Goal: Information Seeking & Learning: Find specific fact

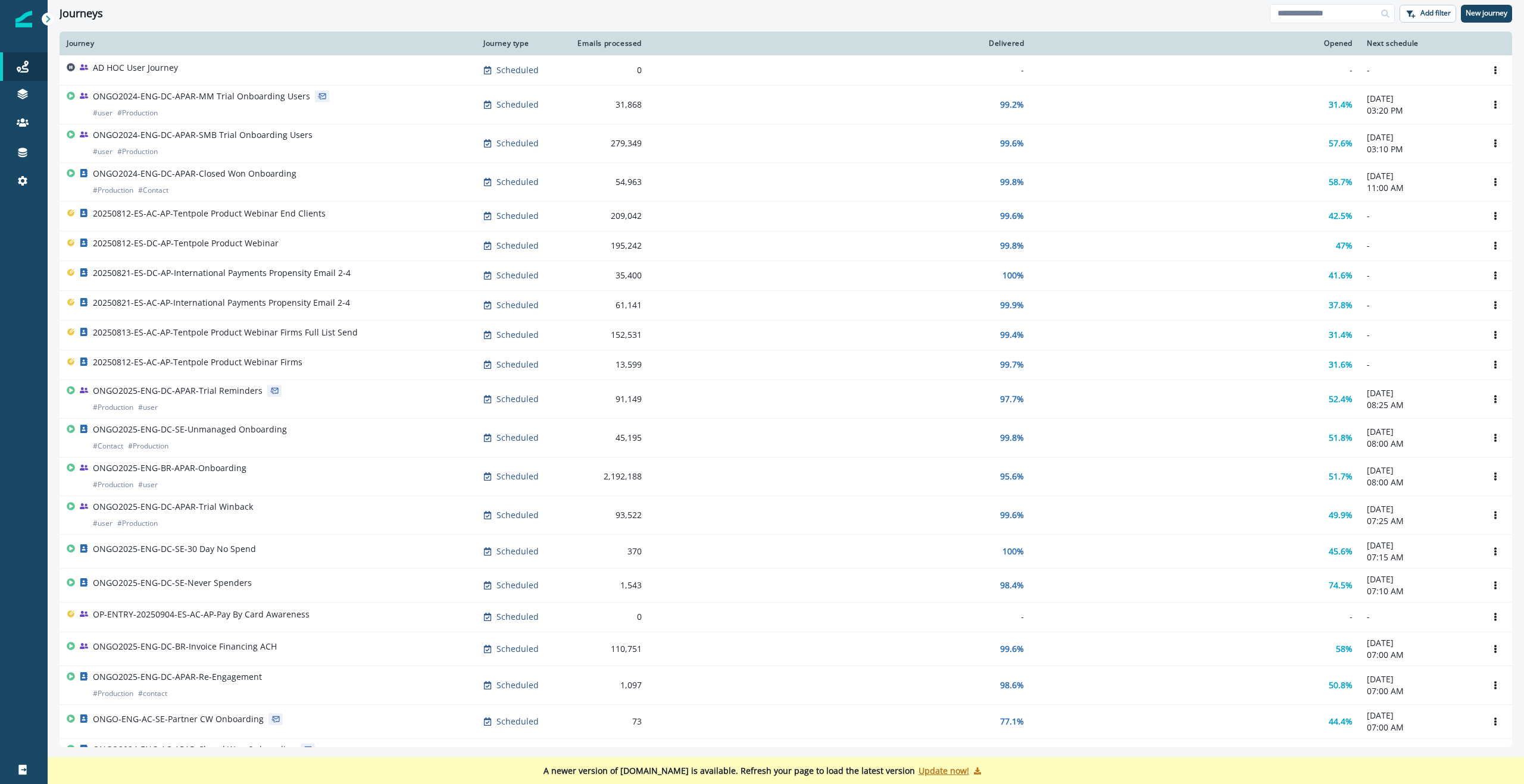
click at [179, 20] on div "Journeys Add filter New journey" at bounding box center [786, 13] width 1476 height 27
click at [19, 91] on icon at bounding box center [22, 92] width 10 height 6
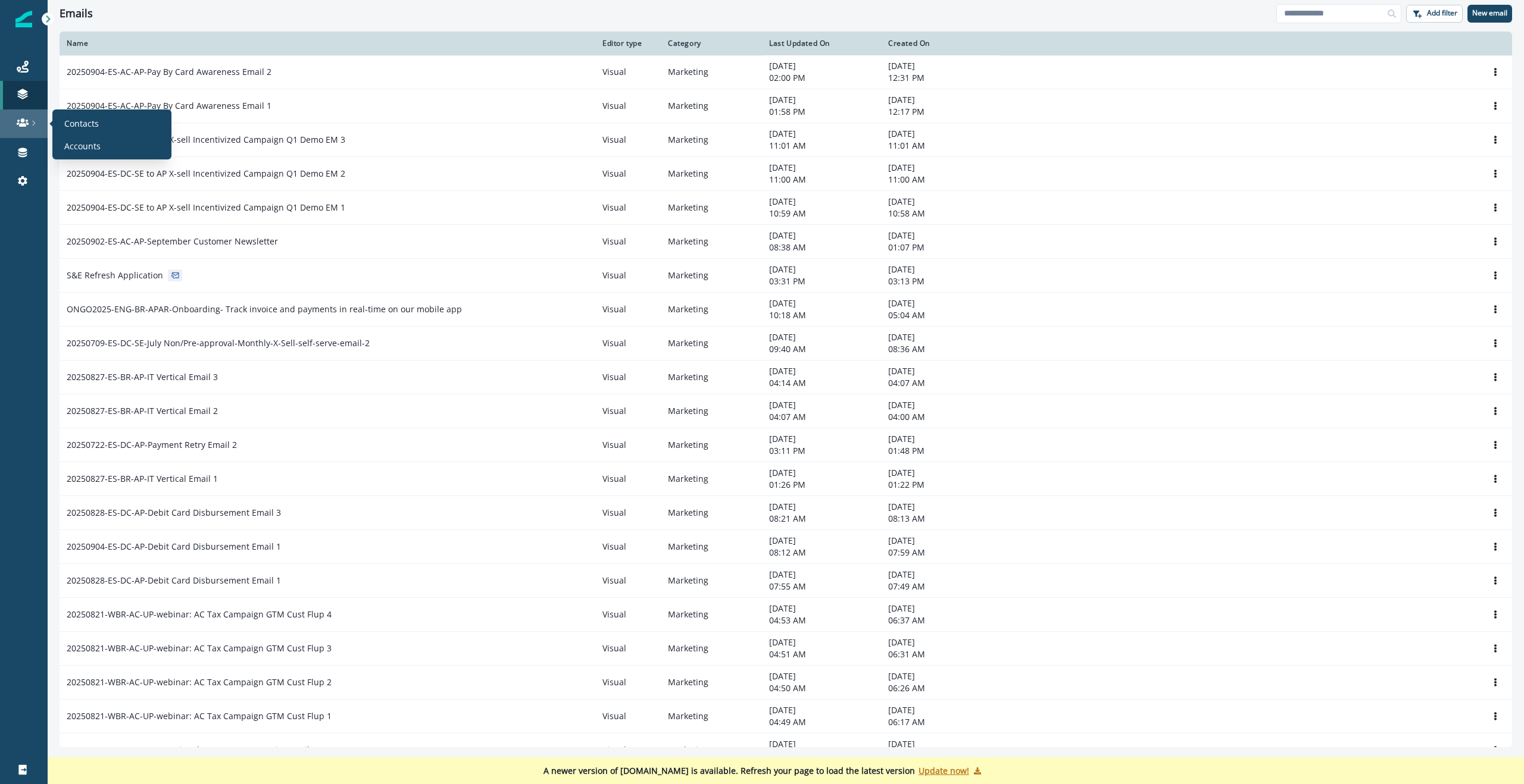
click at [14, 121] on div at bounding box center [24, 123] width 38 height 12
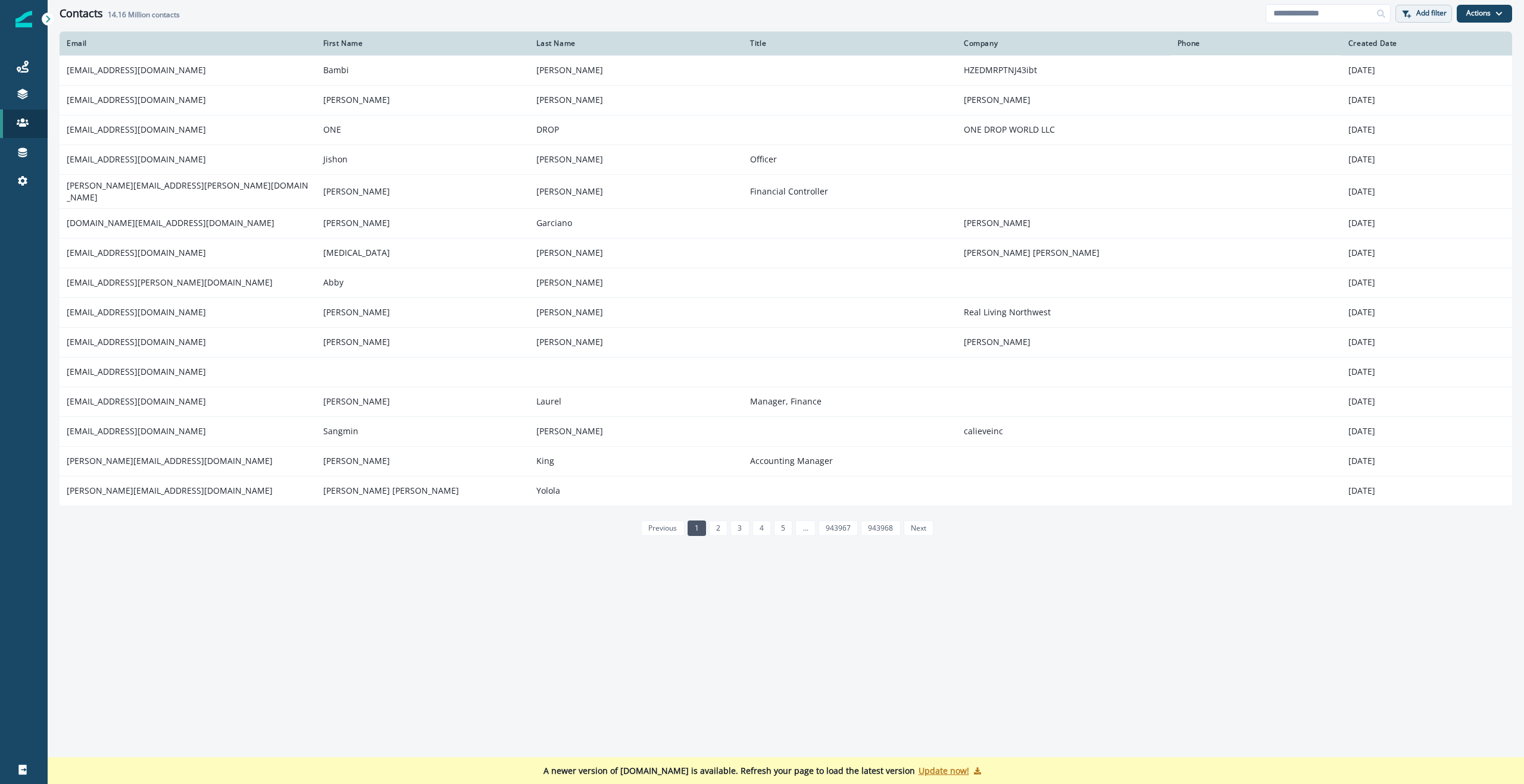
click at [1413, 12] on button "Add filter" at bounding box center [1424, 14] width 56 height 18
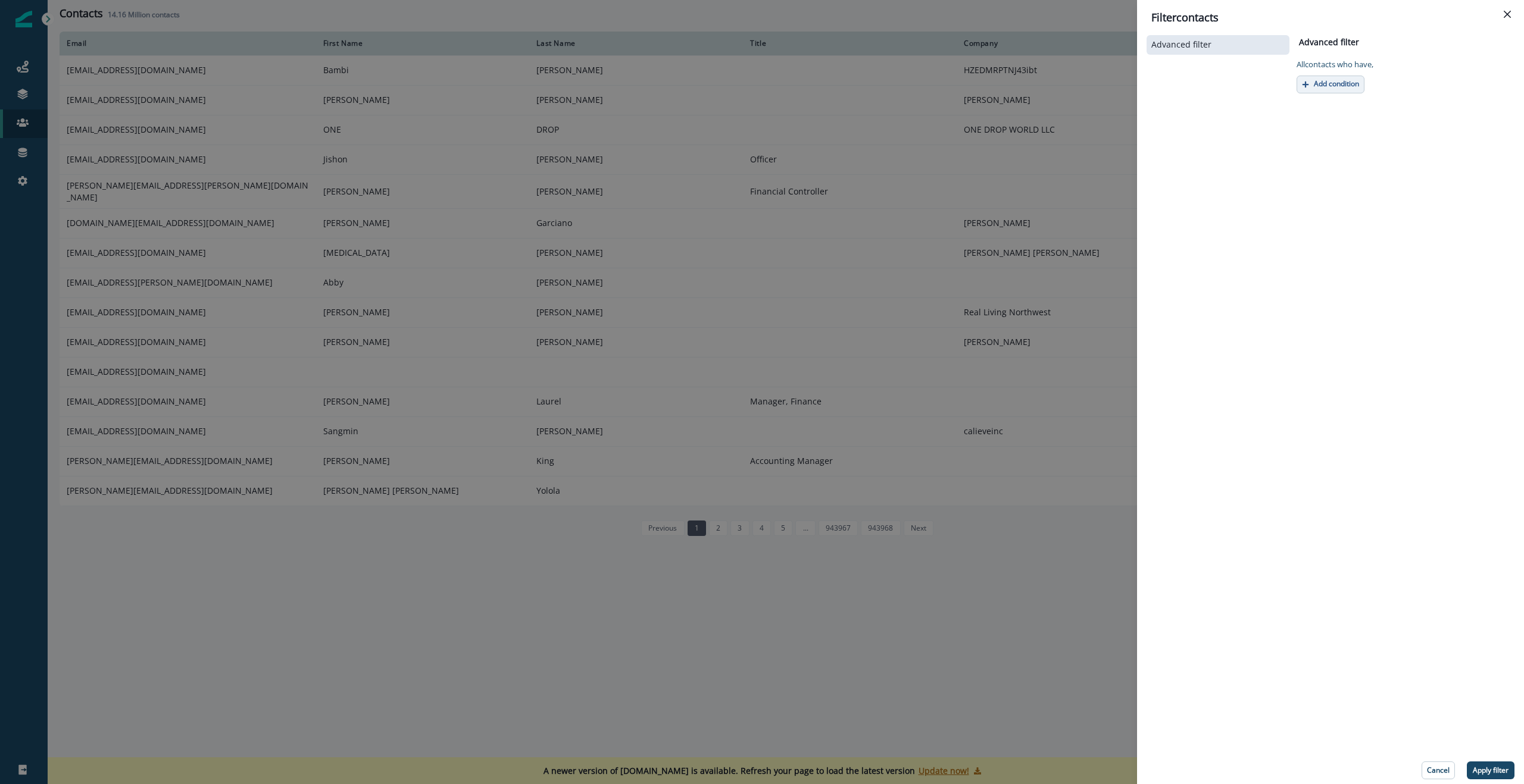
click at [1315, 86] on p "Add condition" at bounding box center [1336, 84] width 45 height 9
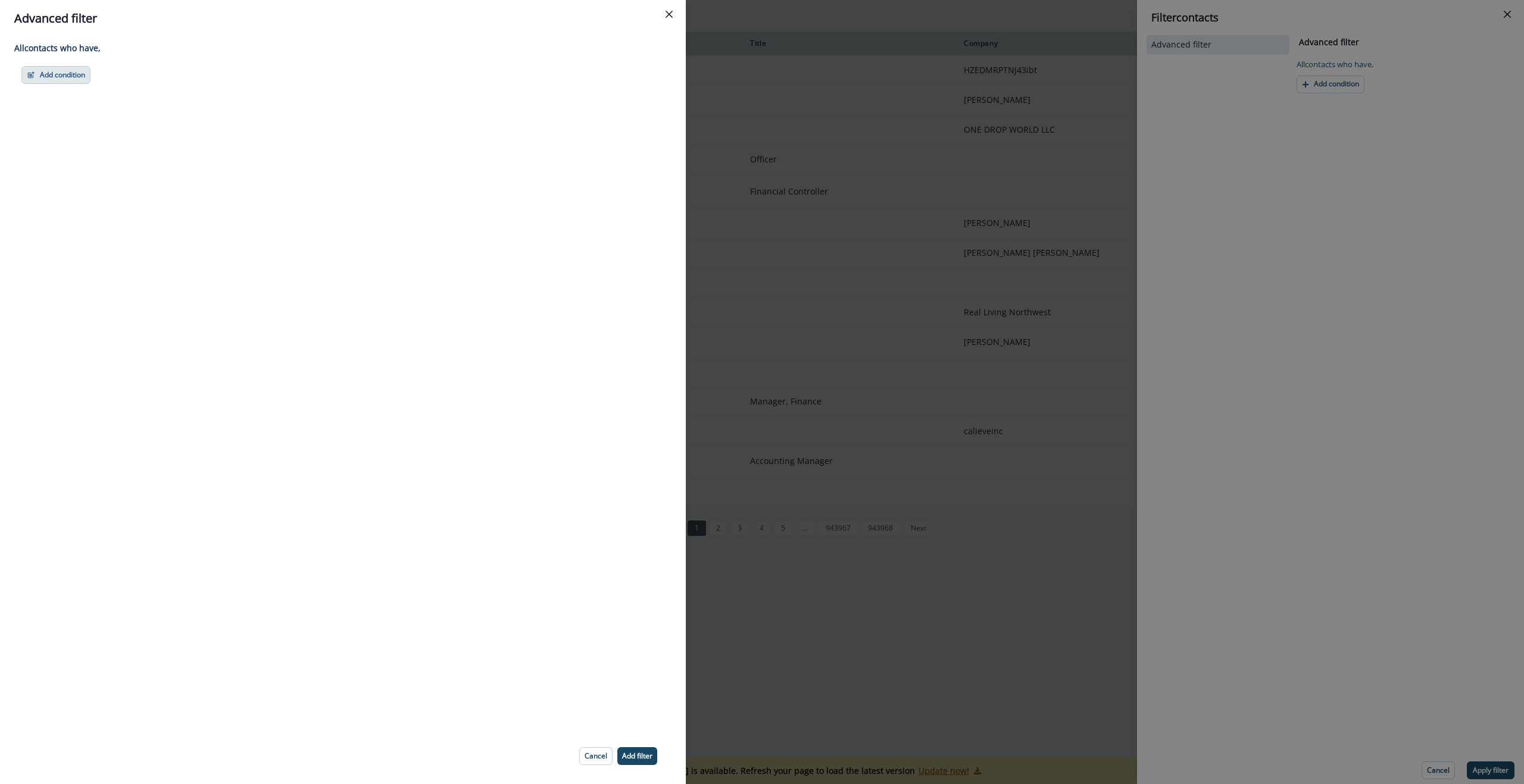
click at [45, 69] on button "Add condition" at bounding box center [56, 75] width 69 height 18
drag, startPoint x: 118, startPoint y: 167, endPoint x: 94, endPoint y: 188, distance: 31.9
click at [103, 190] on div "Contact properties A person property Performed a product event Performed a mark…" at bounding box center [97, 166] width 151 height 135
click at [92, 186] on button "Performed a web activity" at bounding box center [97, 185] width 151 height 19
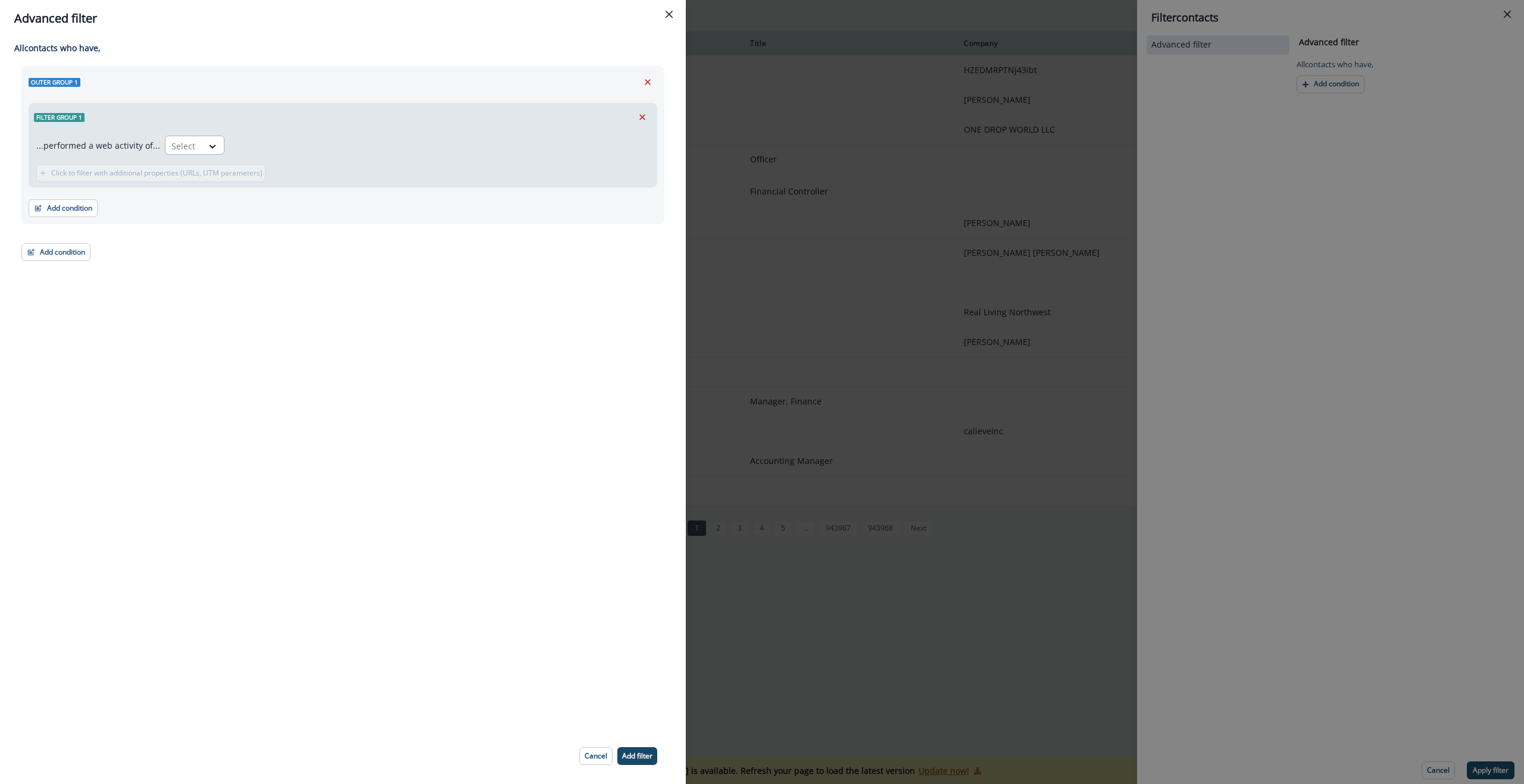
click at [178, 138] on div at bounding box center [184, 146] width 25 height 15
drag, startPoint x: 240, startPoint y: 141, endPoint x: 214, endPoint y: 138, distance: 26.2
click at [240, 141] on div "...performed a web activity of... Has a web session, 1 of 2. 2 results availabl…" at bounding box center [343, 147] width 613 height 24
click at [652, 82] on icon "Remove" at bounding box center [647, 82] width 11 height 11
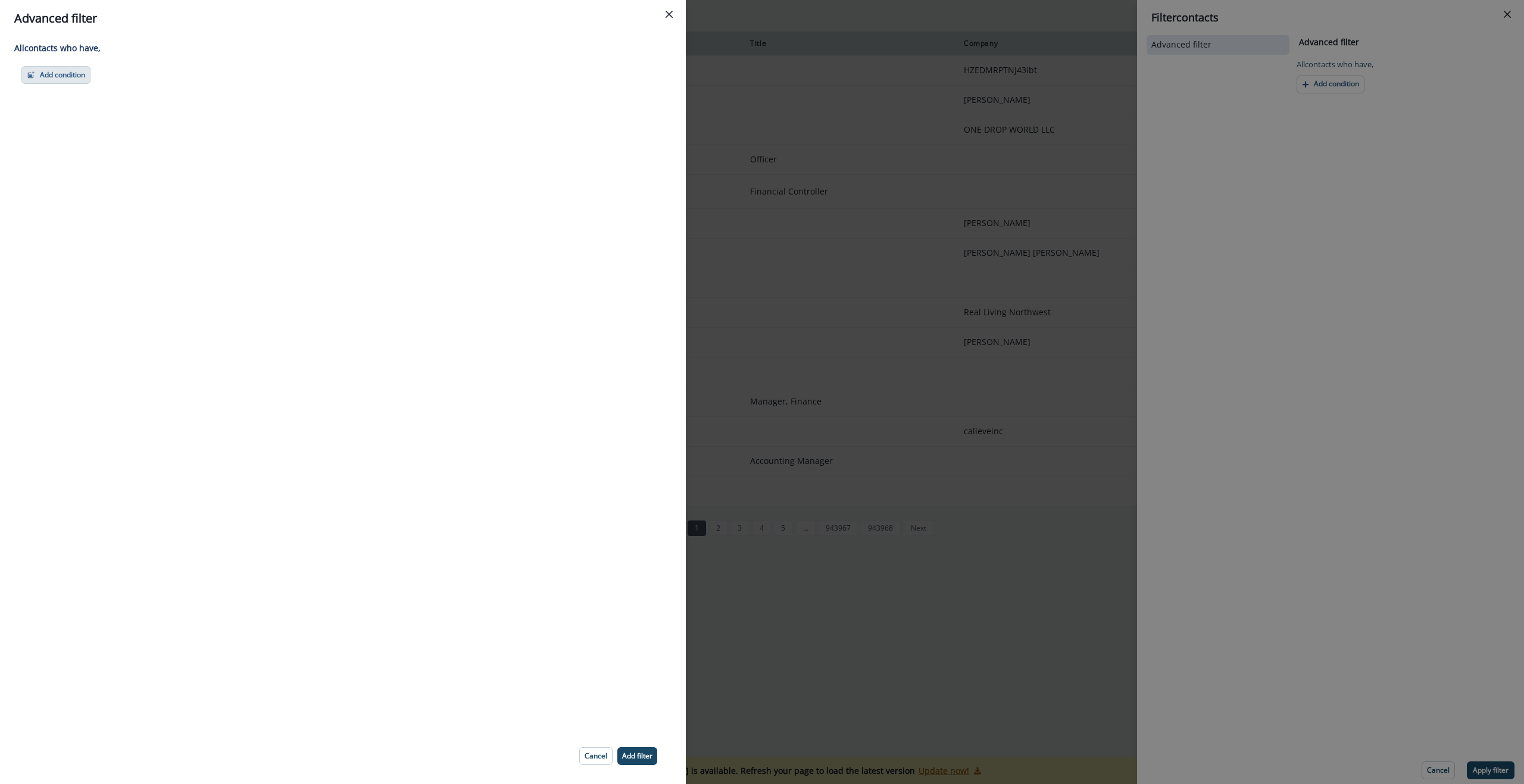
click at [31, 76] on icon "button" at bounding box center [31, 75] width 9 height 9
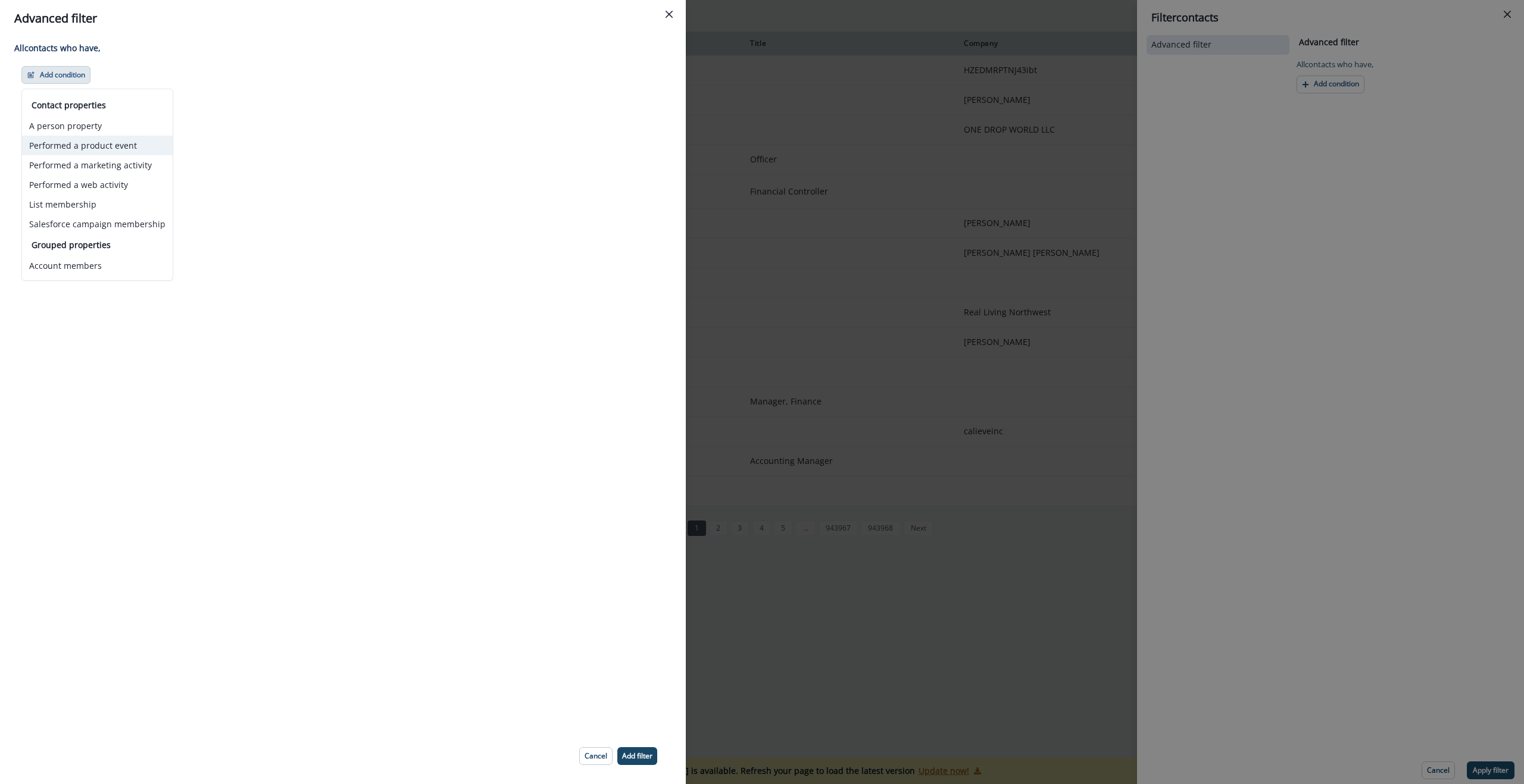
click at [102, 146] on button "Performed a product event" at bounding box center [97, 145] width 151 height 19
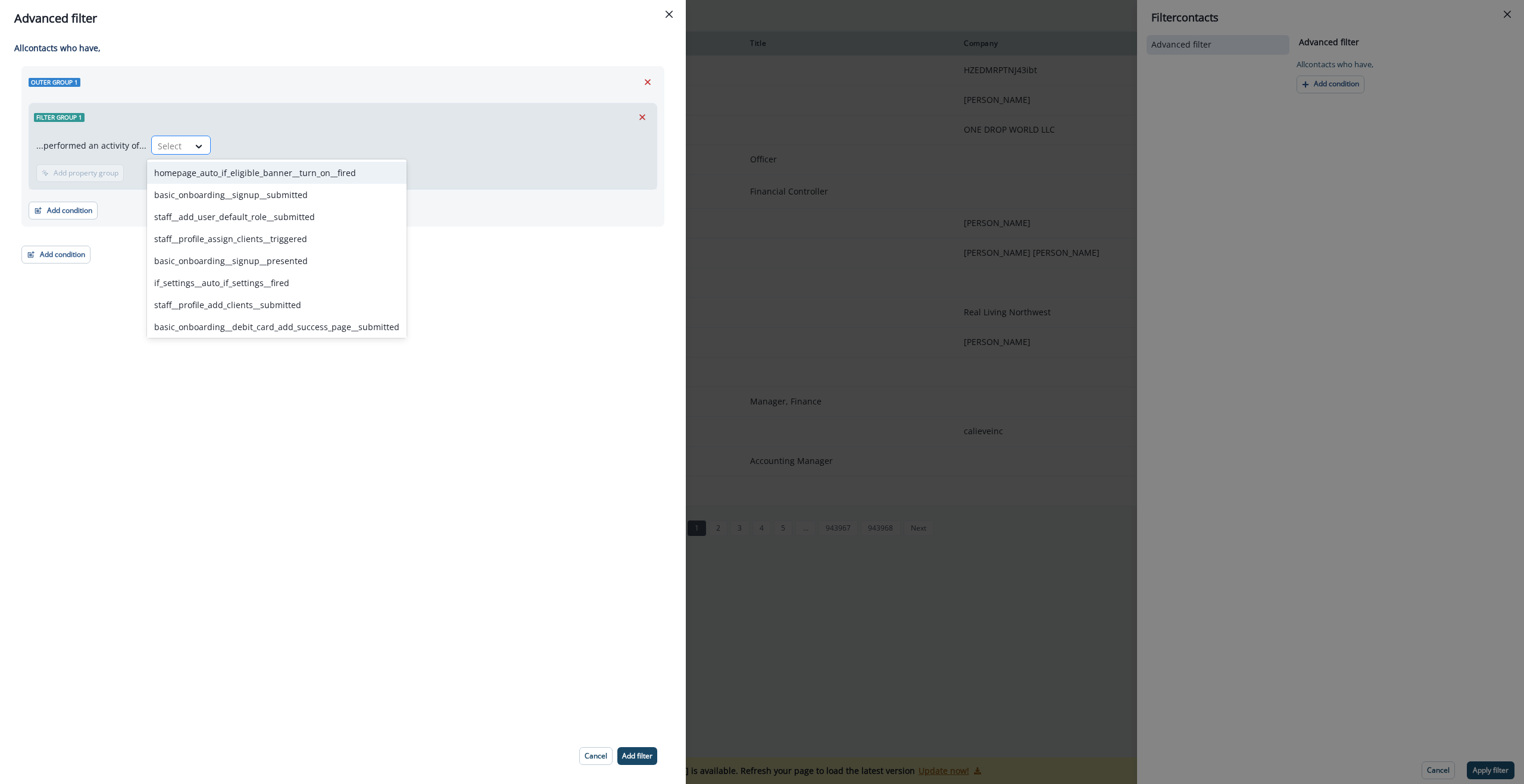
click at [170, 152] on div at bounding box center [170, 146] width 25 height 15
type input "*****"
click at [214, 327] on div "staff__add_user__triggered" at bounding box center [237, 327] width 179 height 22
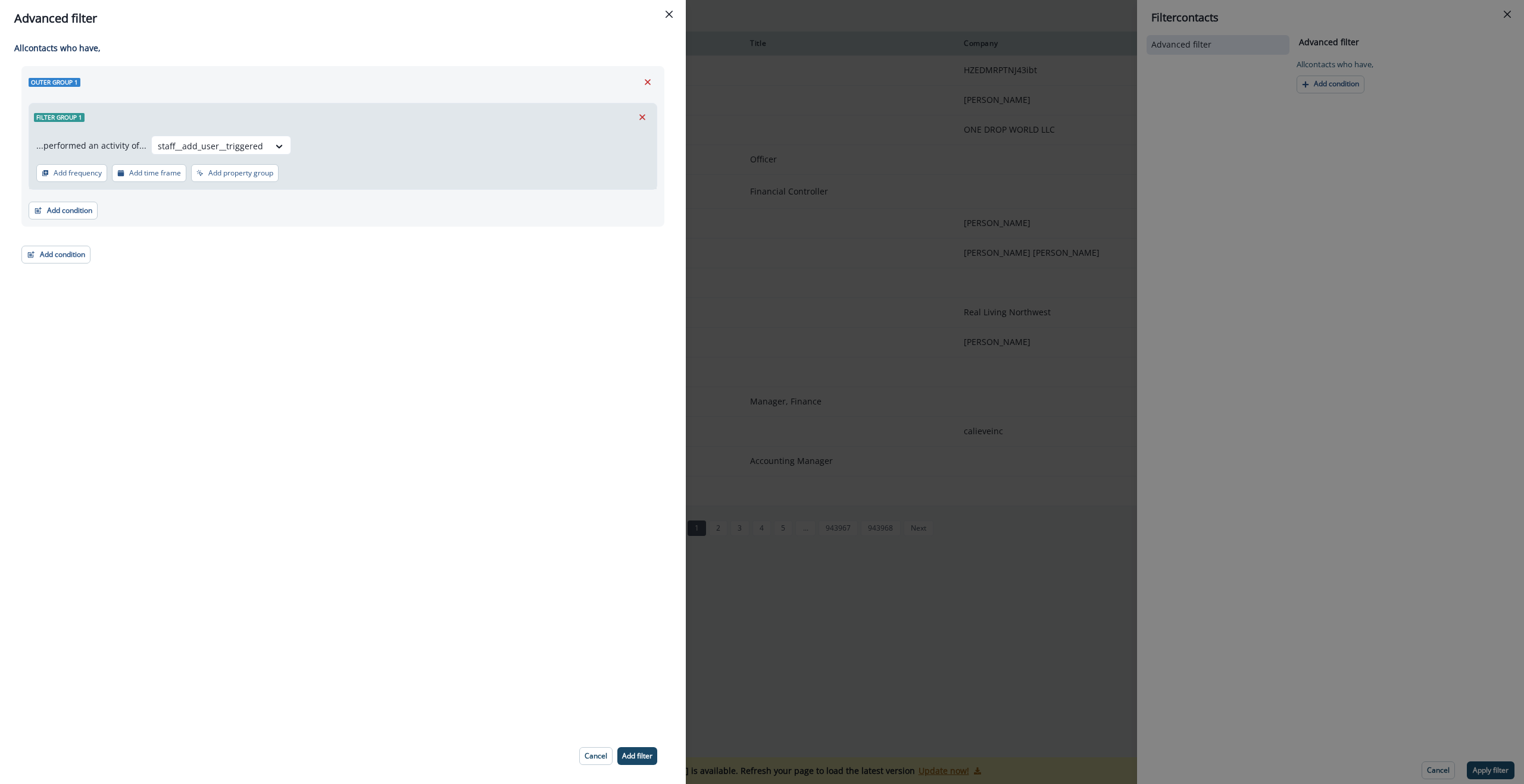
click at [369, 138] on div "...performed an activity of... staff__add_user__triggered" at bounding box center [343, 147] width 613 height 24
click at [233, 170] on p "Add property group" at bounding box center [241, 173] width 65 height 9
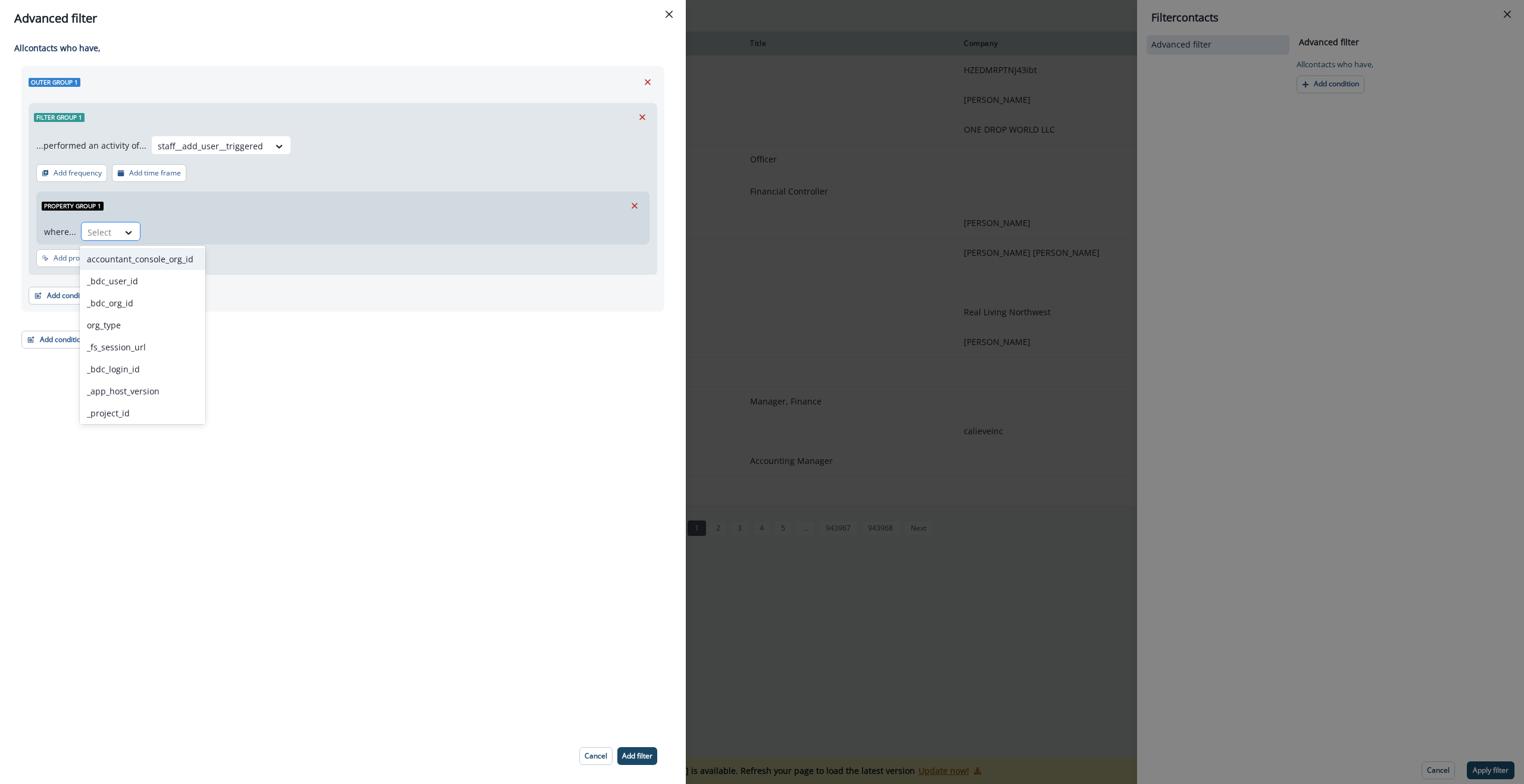
click at [115, 234] on div "Select" at bounding box center [100, 232] width 37 height 19
click at [376, 333] on div "Outer group 1 Filter group 1 ...performed an activity of... staff__add_user__tr…" at bounding box center [343, 208] width 643 height 283
click at [114, 233] on div "Select" at bounding box center [100, 232] width 37 height 19
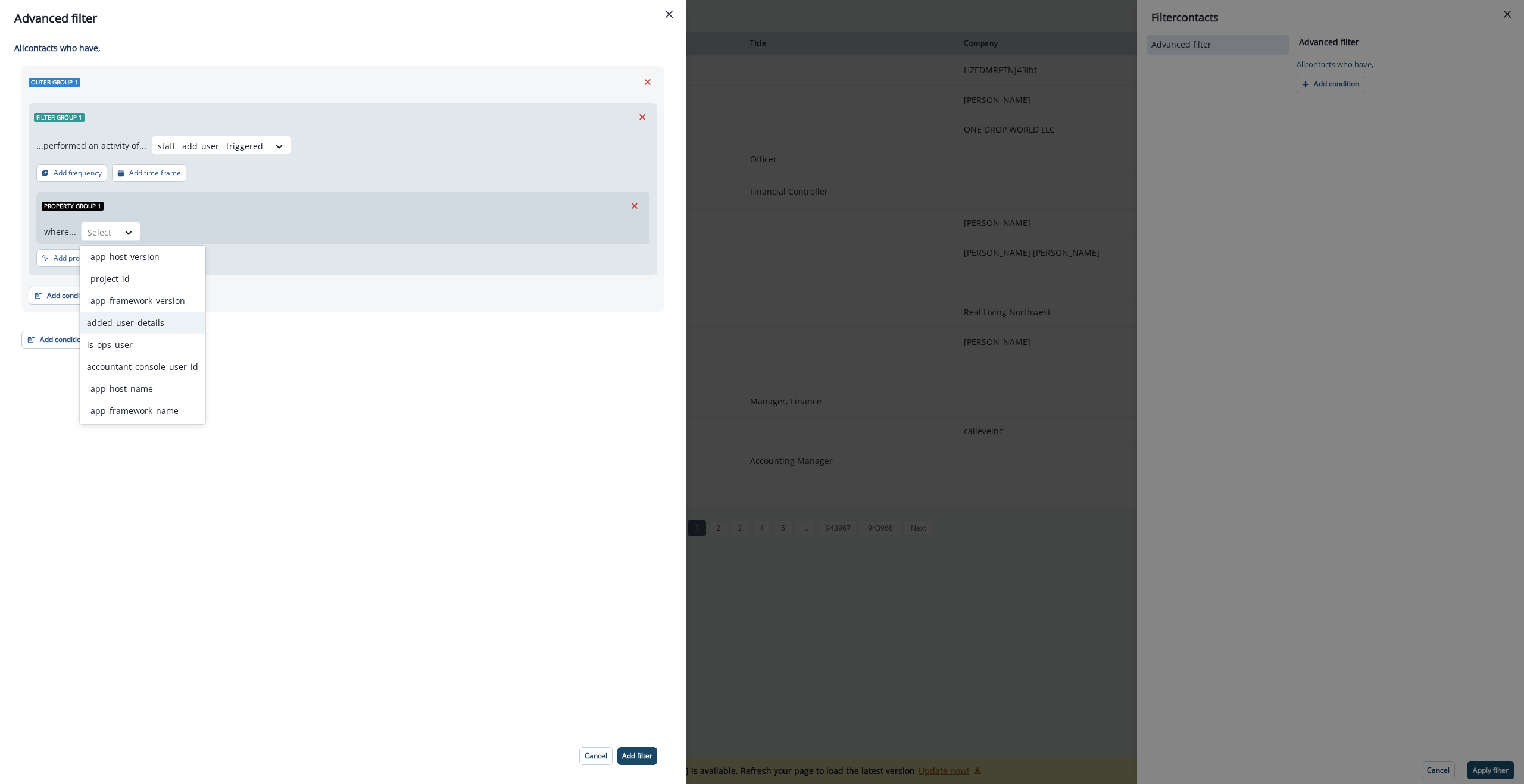
click at [141, 326] on div "added_user_details" at bounding box center [143, 322] width 126 height 22
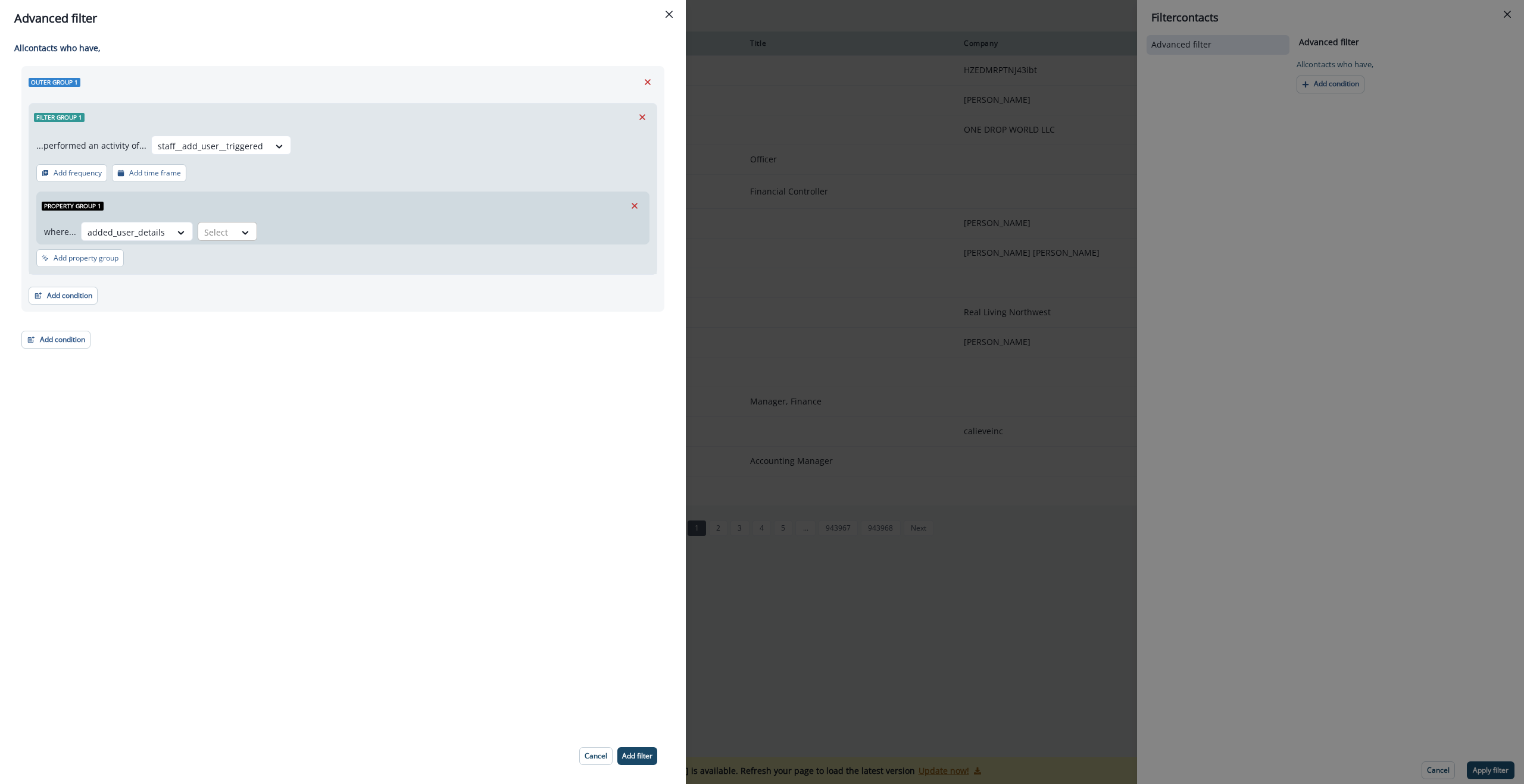
click at [224, 232] on div at bounding box center [216, 232] width 25 height 15
click at [227, 327] on div "contains" at bounding box center [240, 325] width 94 height 22
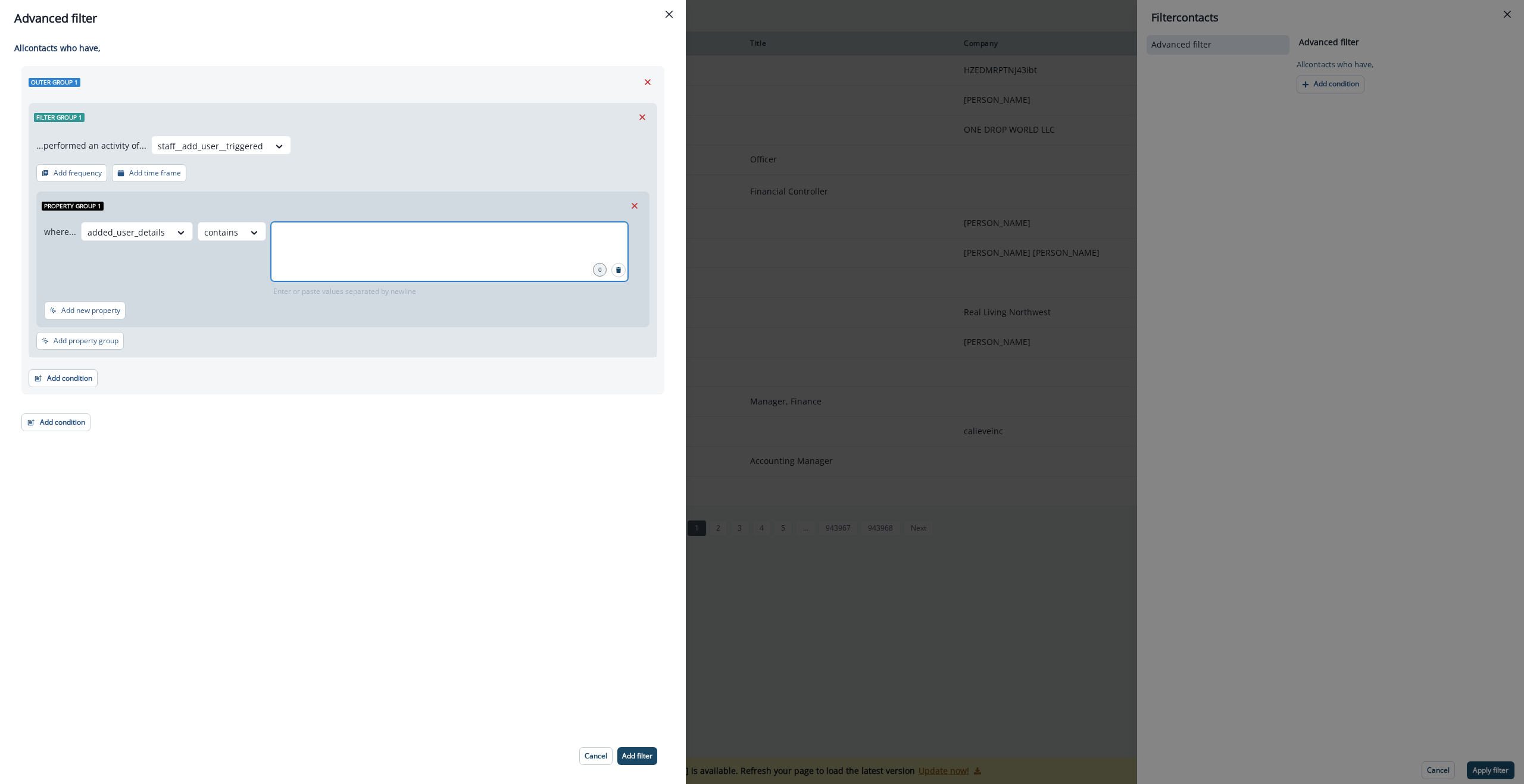
click at [350, 241] on input "text" at bounding box center [450, 237] width 354 height 24
click at [347, 257] on div at bounding box center [449, 252] width 357 height 60
click at [141, 232] on div at bounding box center [126, 232] width 77 height 15
click at [126, 233] on div at bounding box center [126, 232] width 77 height 15
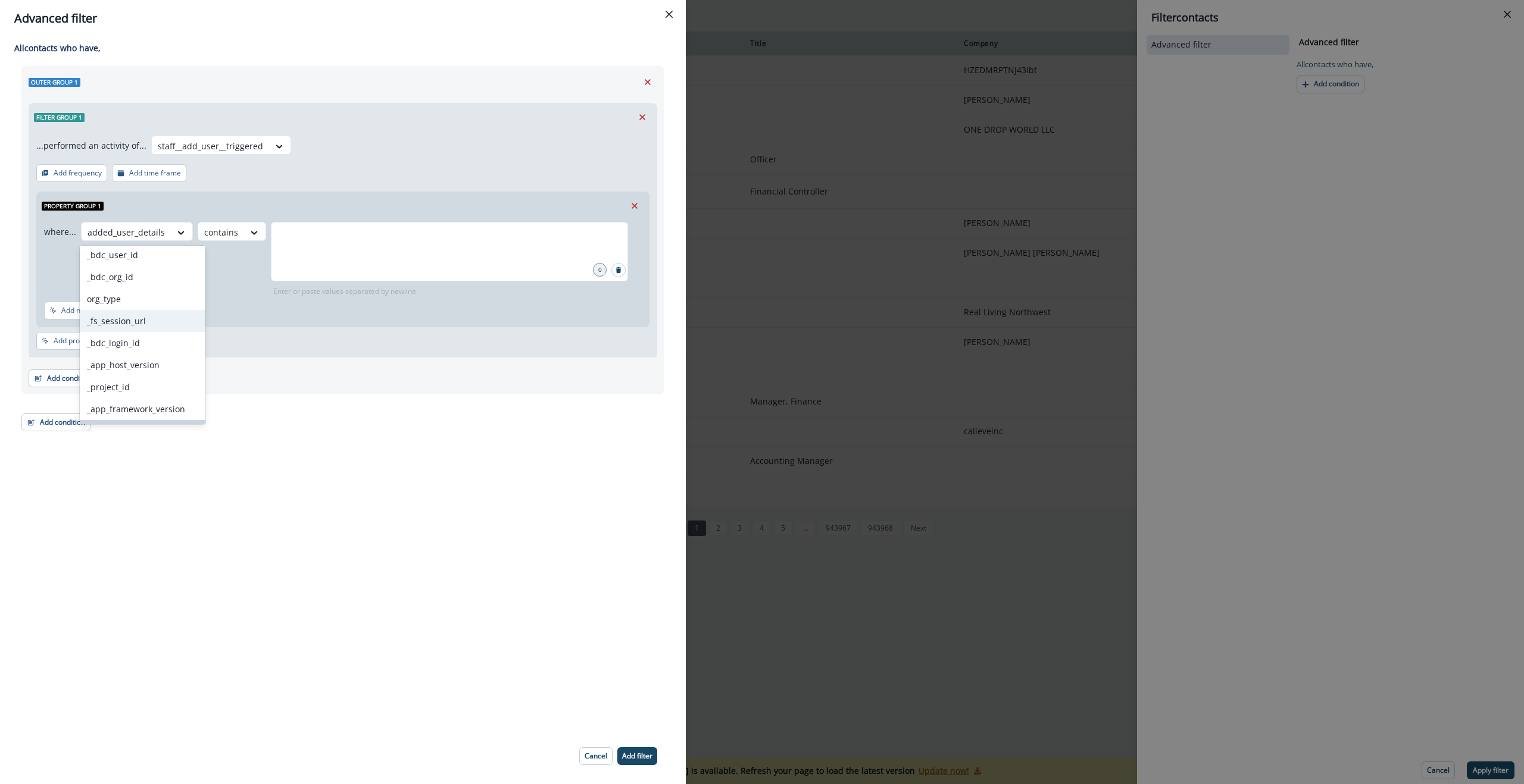
scroll to position [40, 0]
click at [322, 312] on div "Add new property" at bounding box center [343, 312] width 597 height 22
click at [343, 560] on div "All contact s who have, Outer group 1 Filter group 1 ...performed an activity o…" at bounding box center [343, 382] width 686 height 692
click at [333, 445] on div "All contact s who have, Outer group 1 Filter group 1 ...performed an activity o…" at bounding box center [343, 382] width 686 height 692
click at [148, 230] on div at bounding box center [126, 232] width 77 height 15
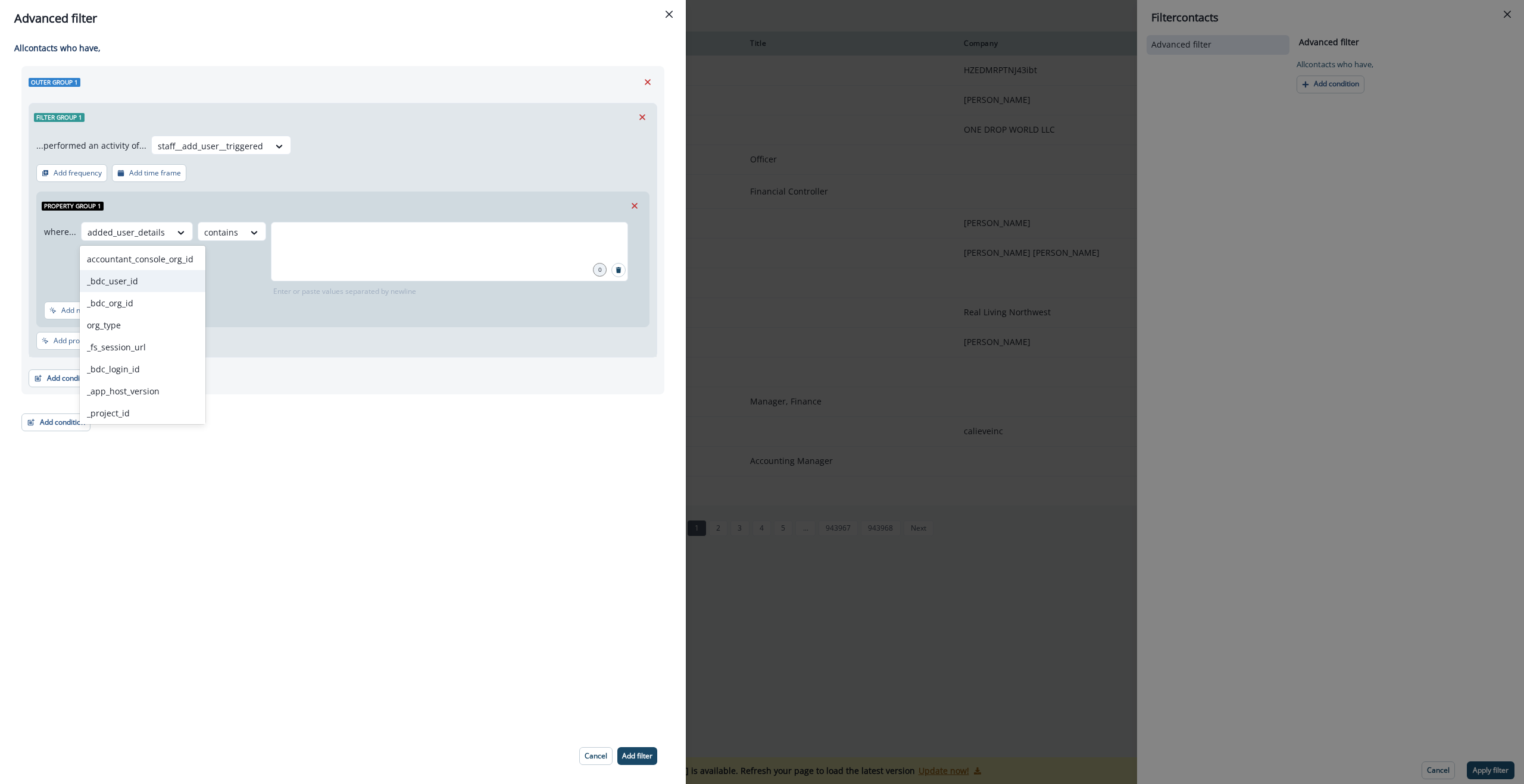
click at [124, 287] on div "_bdc_user_id" at bounding box center [143, 281] width 126 height 22
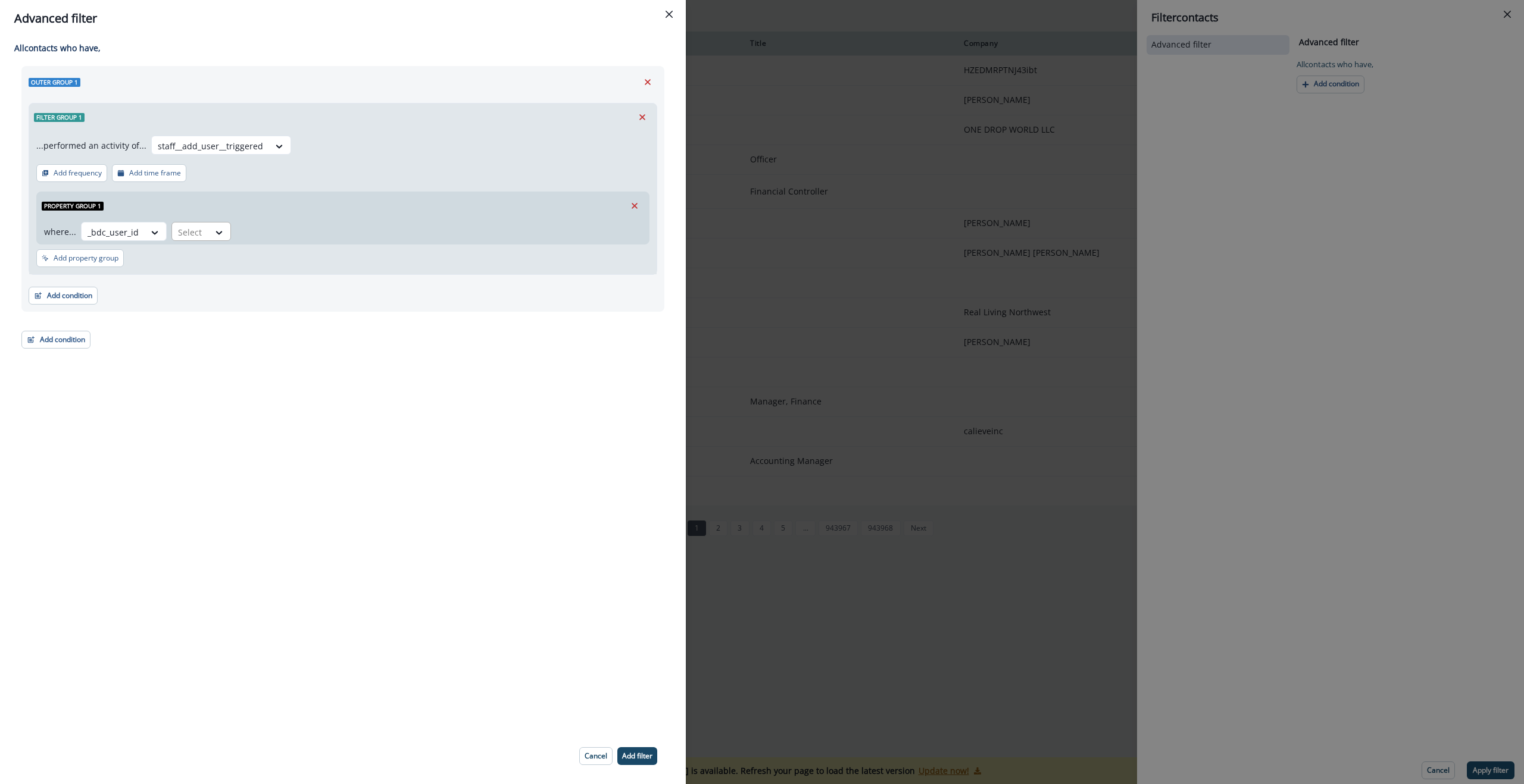
click at [204, 228] on div "Select" at bounding box center [190, 232] width 37 height 19
click at [203, 372] on div "equal to" at bounding box center [215, 369] width 94 height 22
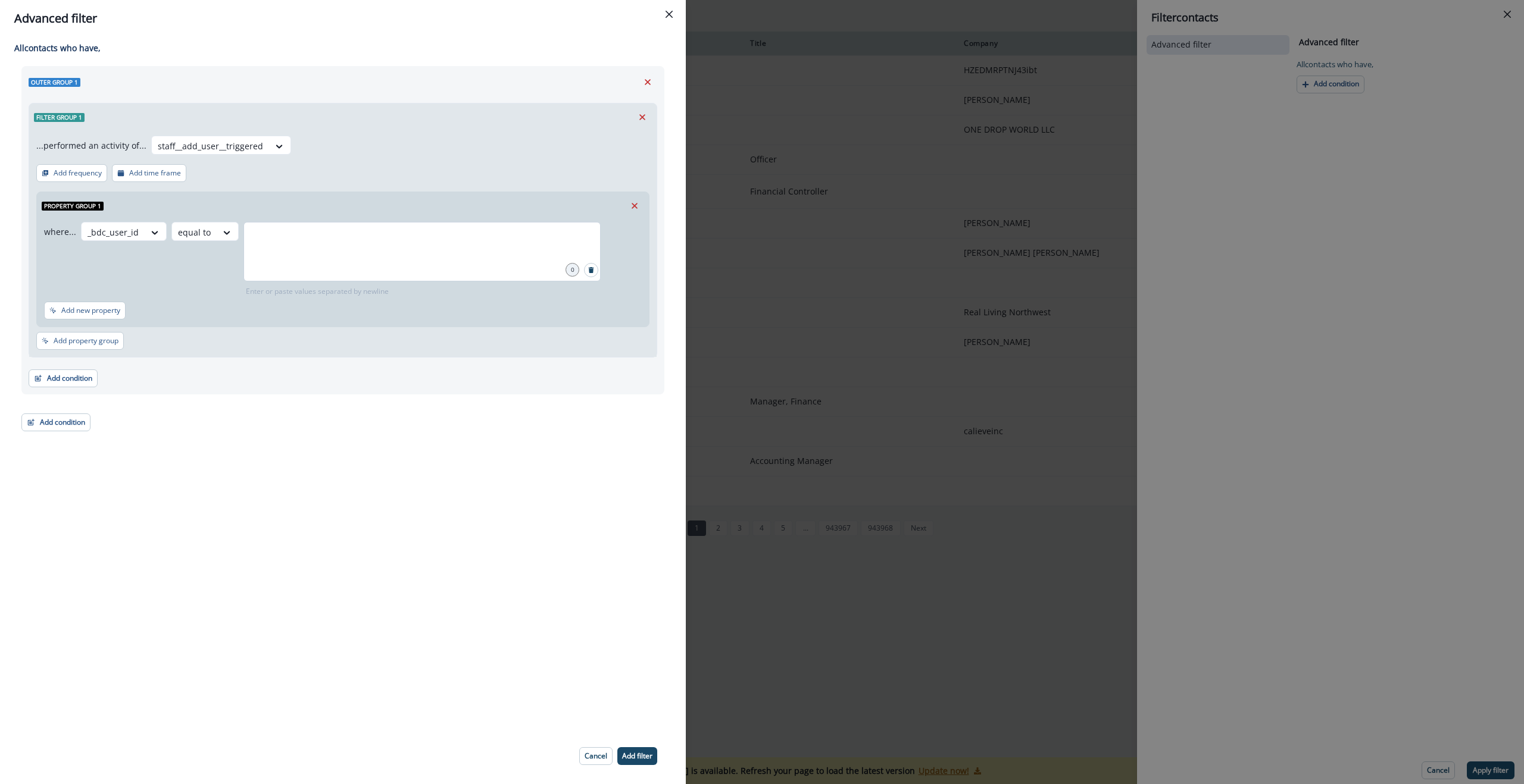
click at [316, 255] on div at bounding box center [421, 252] width 357 height 60
click at [354, 243] on input "text" at bounding box center [422, 237] width 354 height 24
click at [320, 246] on input "text" at bounding box center [422, 237] width 354 height 24
click at [266, 250] on div at bounding box center [421, 252] width 357 height 60
type input "*******"
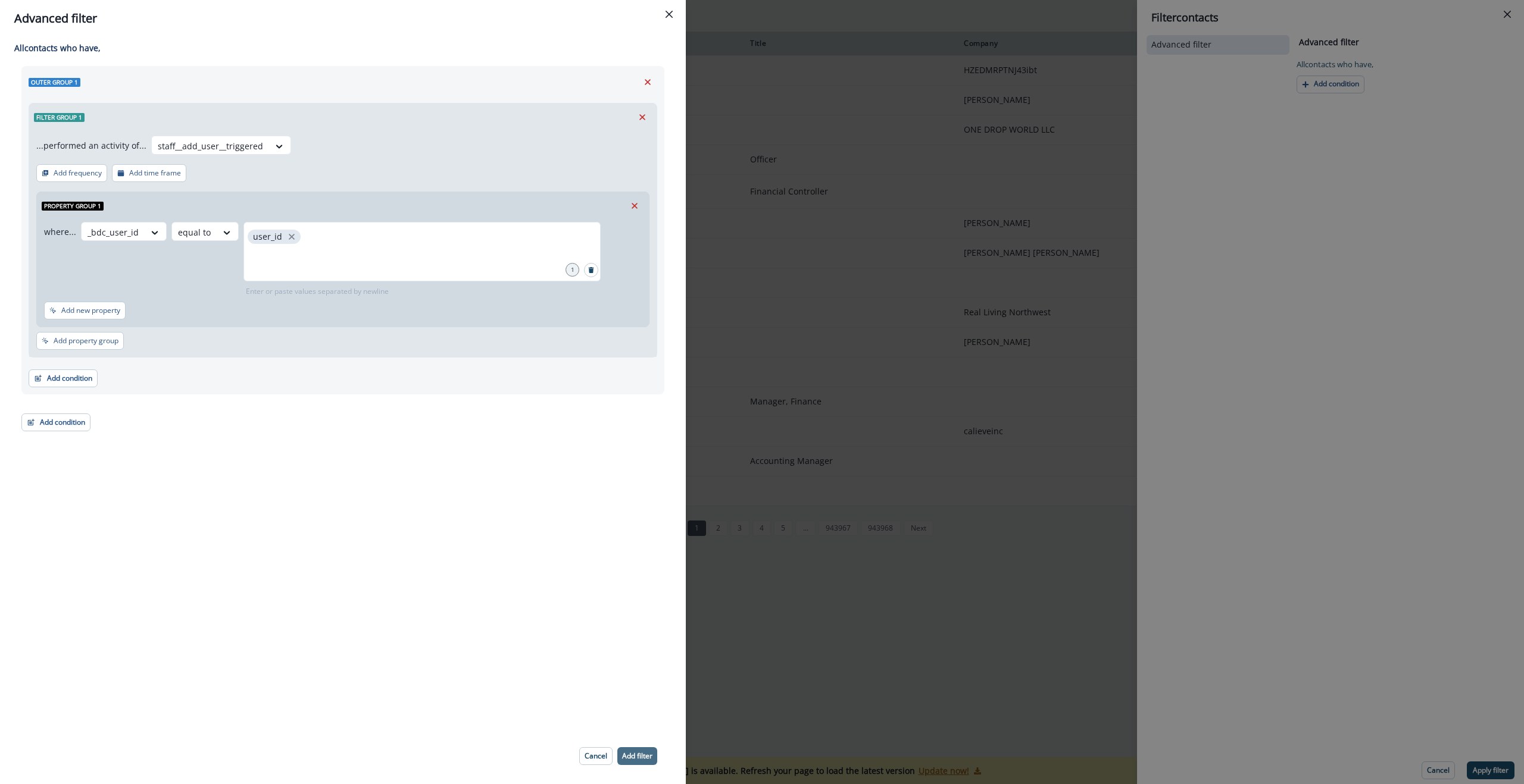
click at [641, 757] on p "Add filter" at bounding box center [637, 757] width 30 height 9
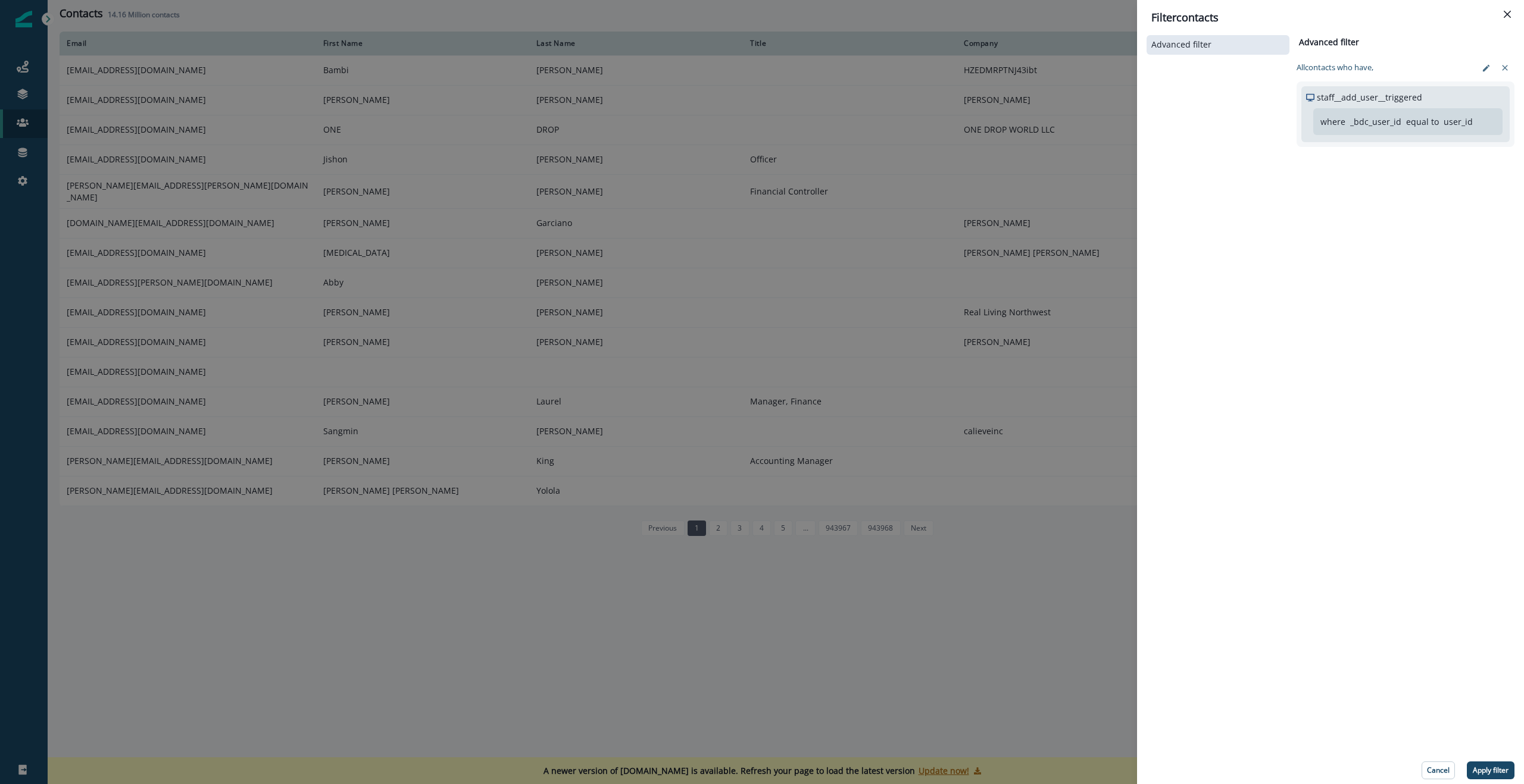
click at [1489, 767] on p "Apply filter" at bounding box center [1491, 771] width 36 height 9
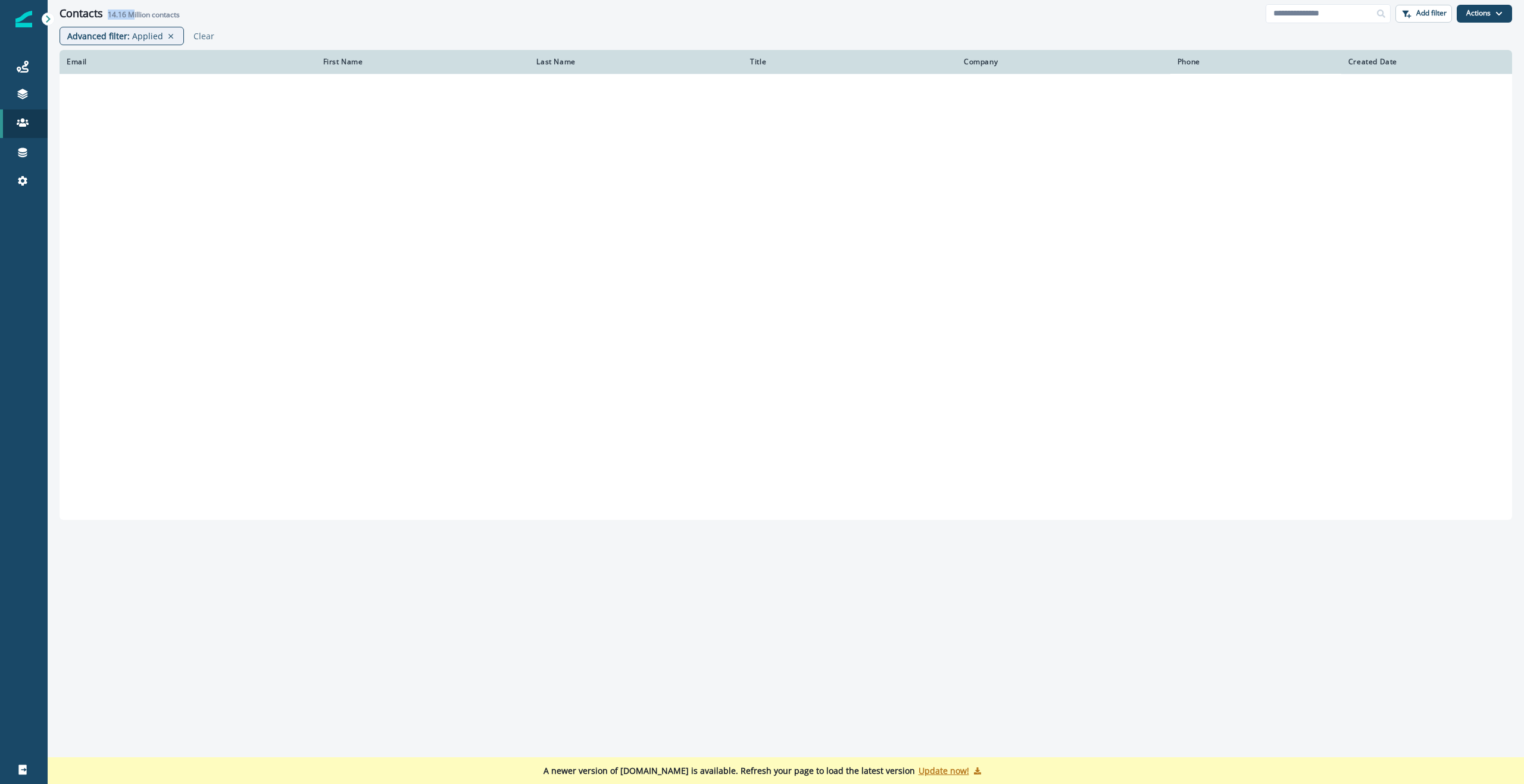
drag, startPoint x: 109, startPoint y: 15, endPoint x: 131, endPoint y: 15, distance: 22.0
click at [131, 15] on span "14.16 Million" at bounding box center [128, 14] width 43 height 10
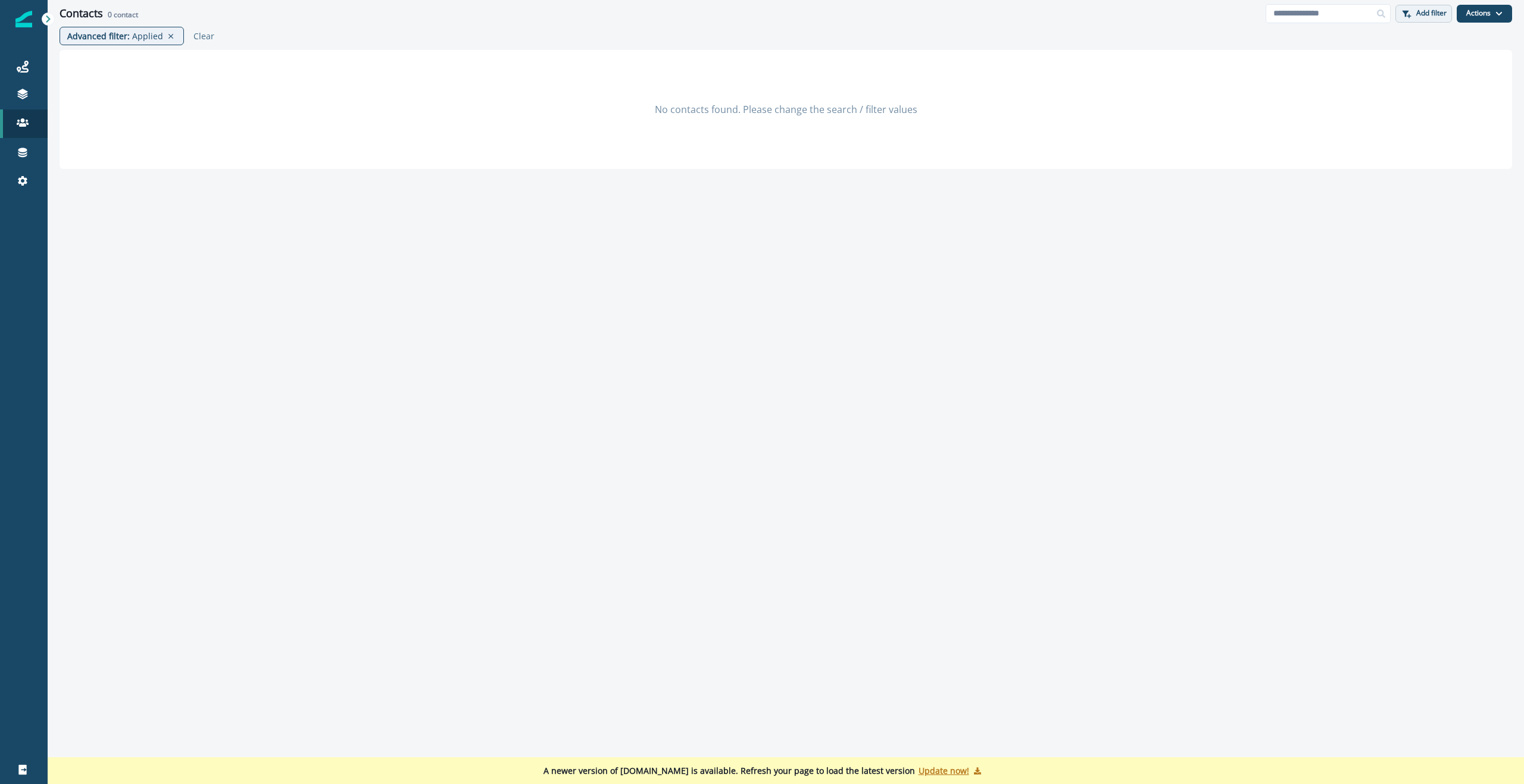
click at [1421, 12] on p "Add filter" at bounding box center [1432, 13] width 30 height 9
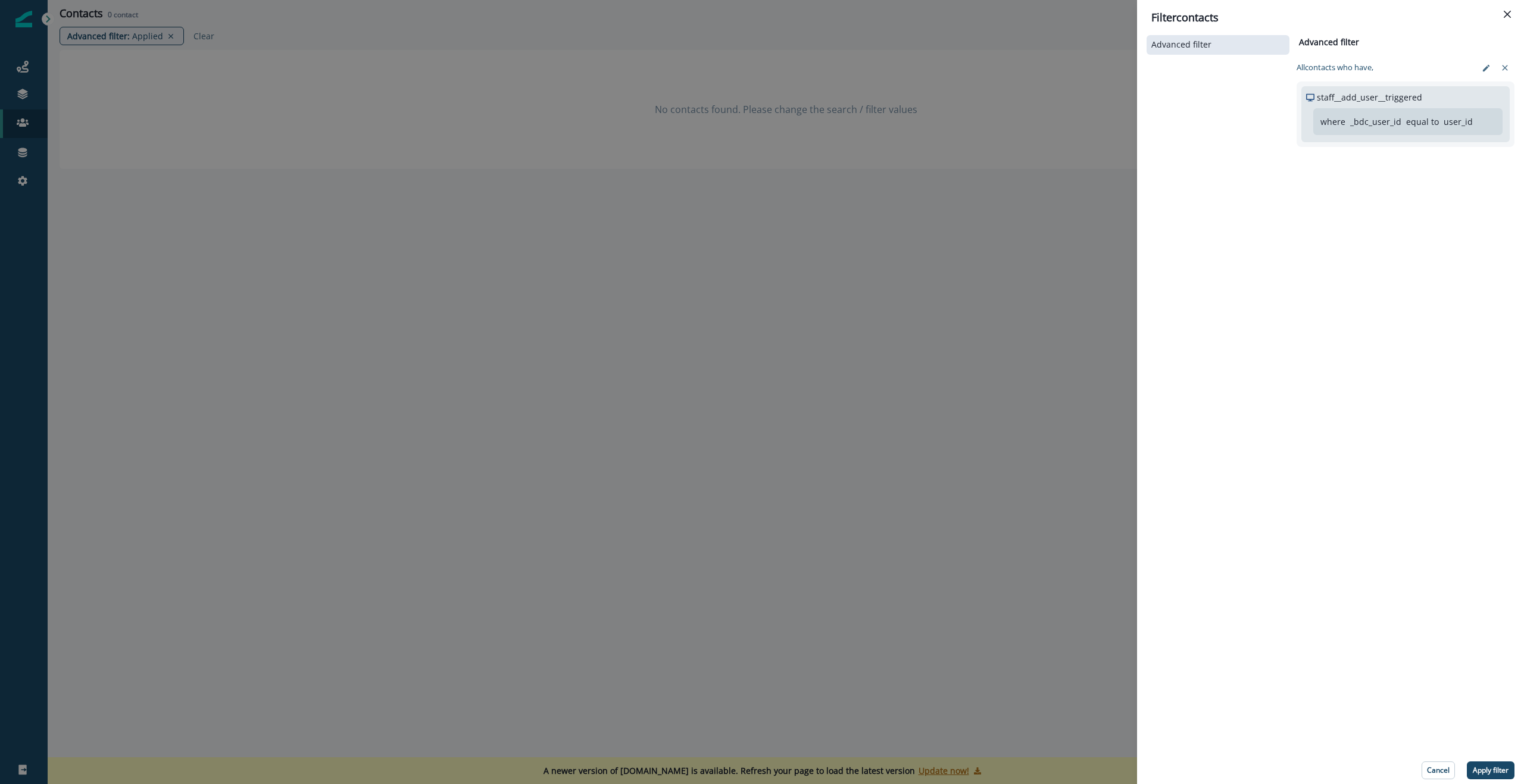
click at [1448, 108] on div "where _bdc_user_id equal to user_id" at bounding box center [1408, 121] width 189 height 27
click at [1431, 125] on p "equal to" at bounding box center [1422, 121] width 32 height 12
click at [1487, 68] on icon "edit-filter" at bounding box center [1486, 68] width 9 height 9
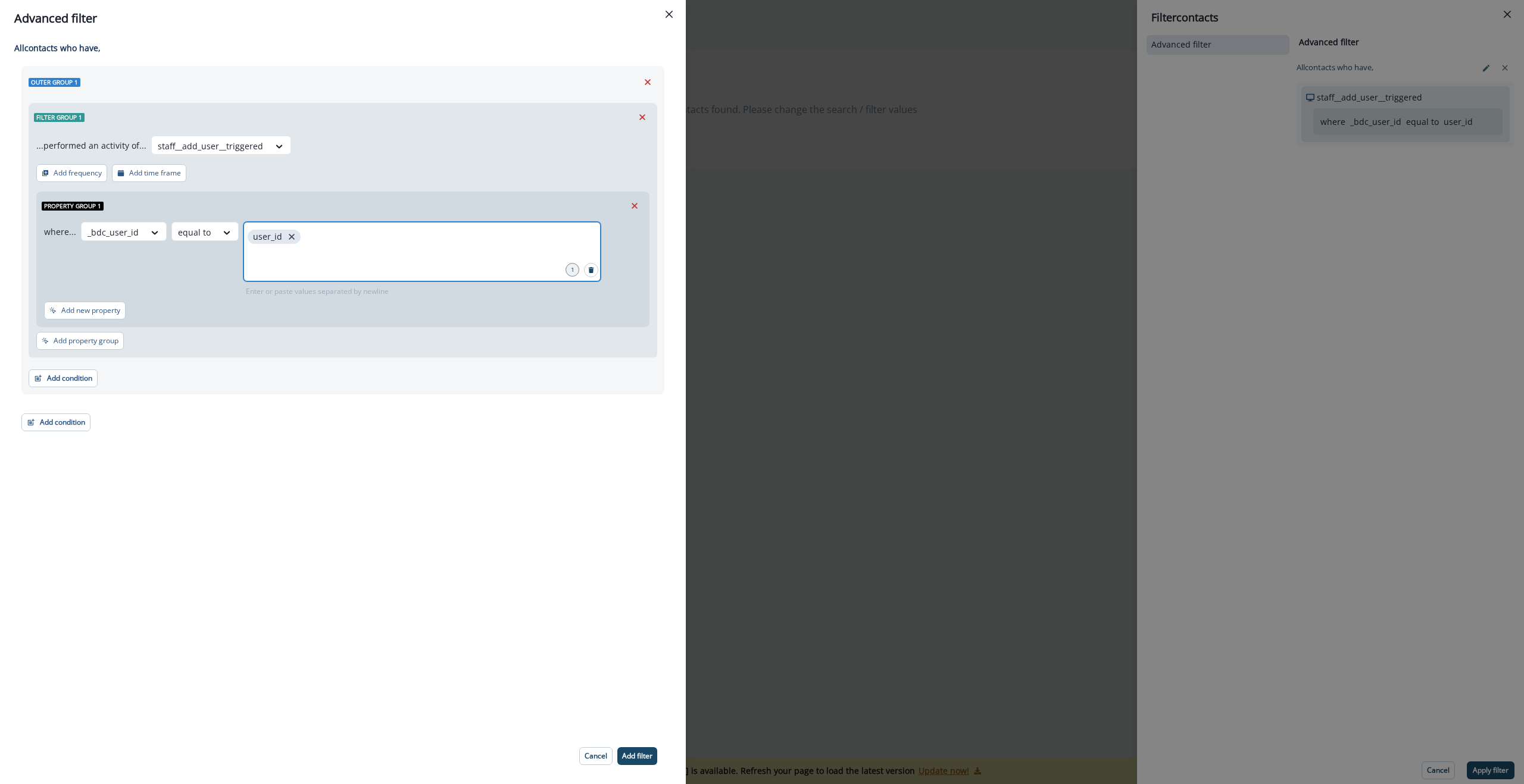
click at [286, 239] on icon "close" at bounding box center [292, 237] width 11 height 11
